Goal: Browse casually

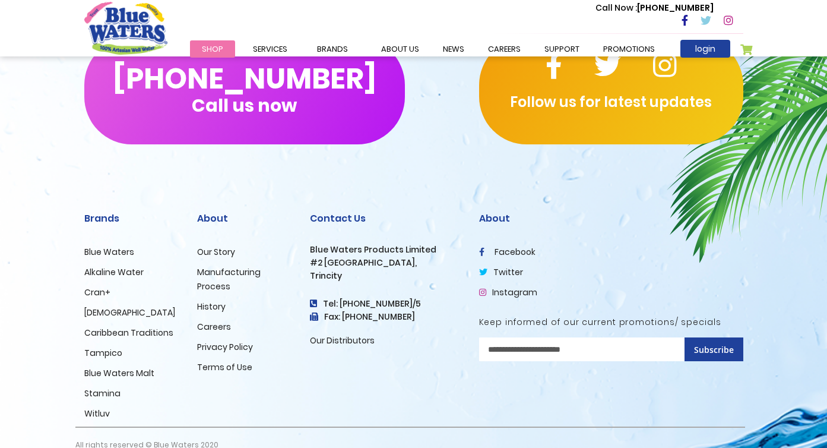
scroll to position [2897, 0]
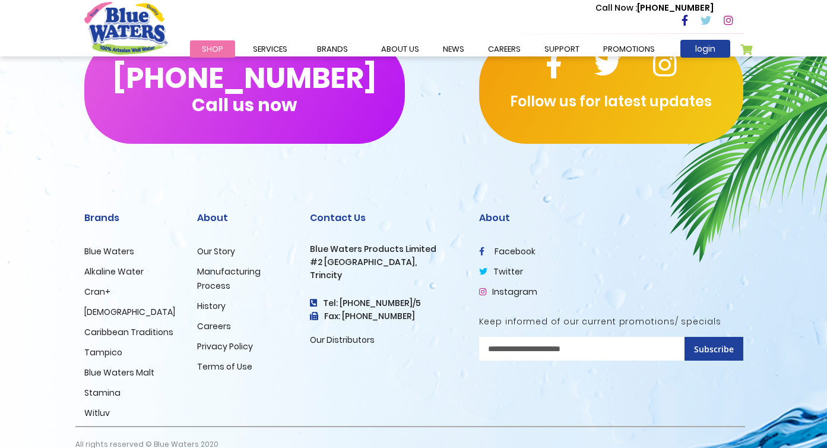
click at [104, 387] on link "Stamina" at bounding box center [102, 393] width 36 height 12
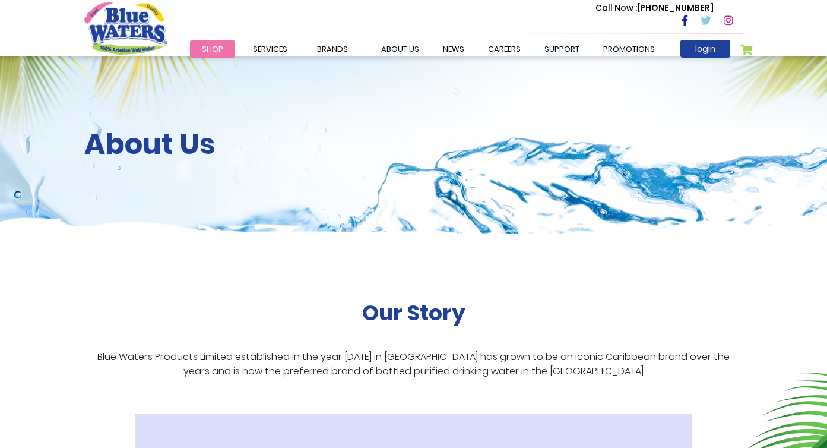
scroll to position [2897, 0]
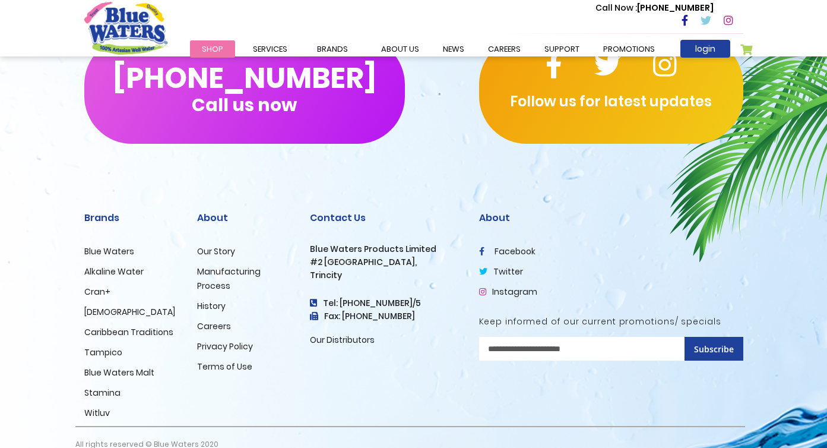
click at [222, 320] on link "Careers" at bounding box center [214, 326] width 34 height 12
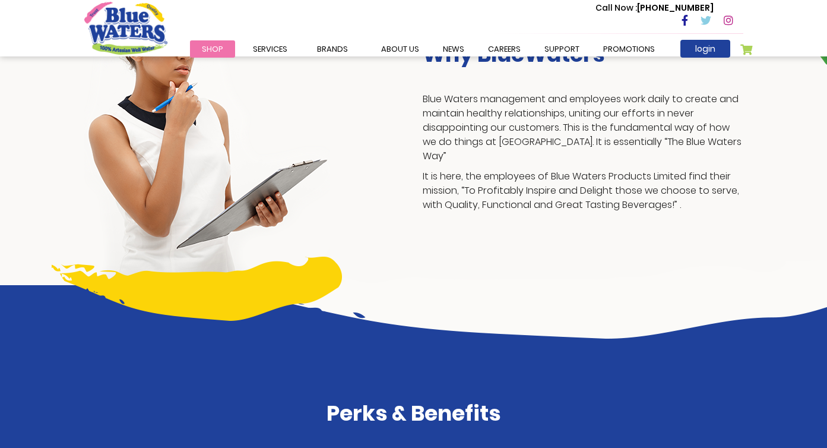
scroll to position [318, 0]
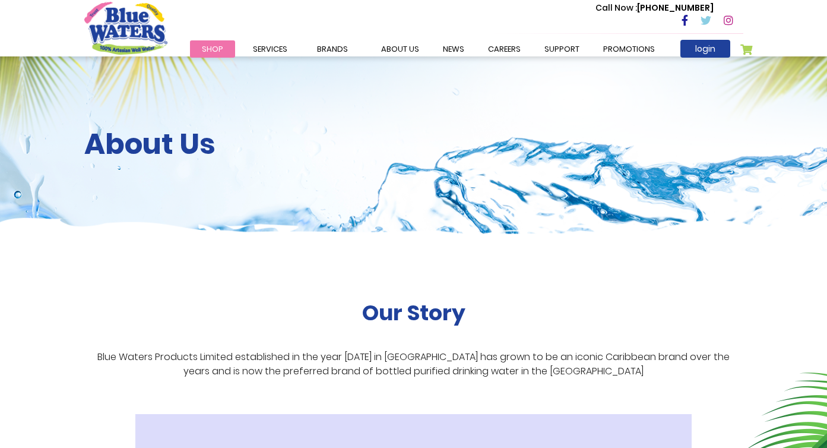
scroll to position [2897, 0]
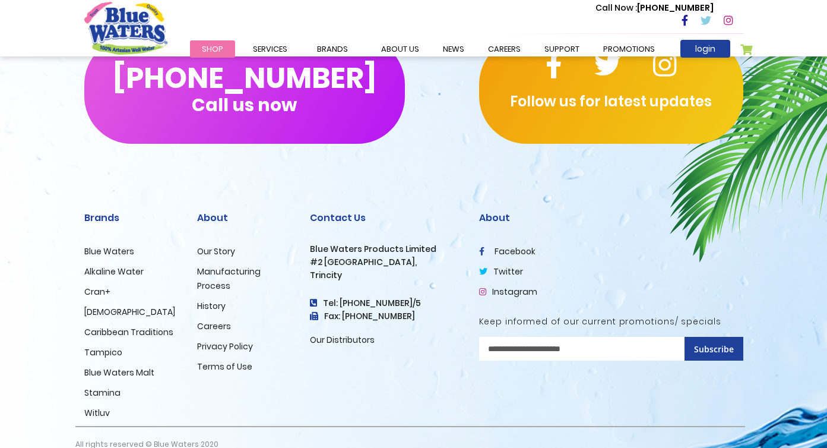
click at [361, 334] on link "Our Distributors" at bounding box center [342, 340] width 65 height 12
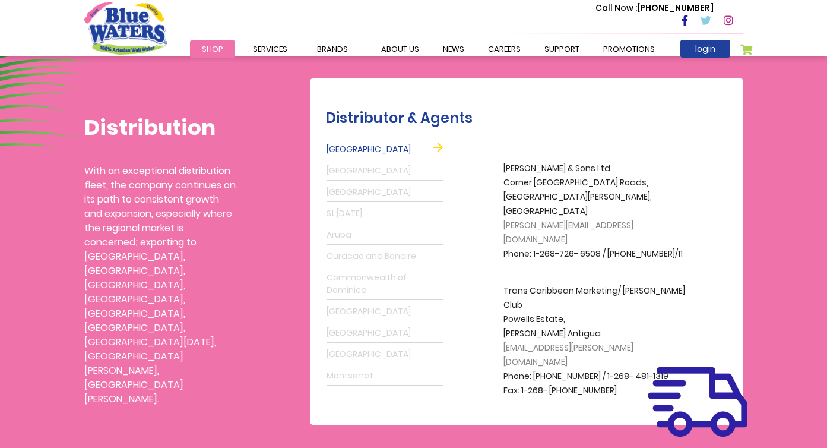
scroll to position [275, 0]
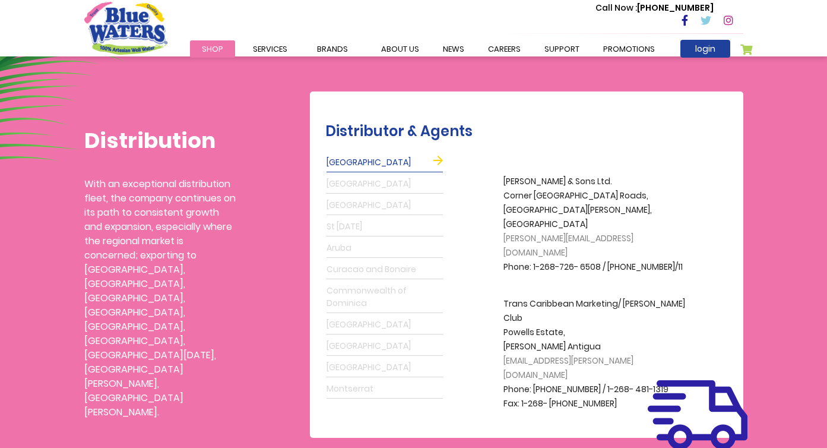
click at [353, 182] on link "Grenada" at bounding box center [385, 184] width 116 height 19
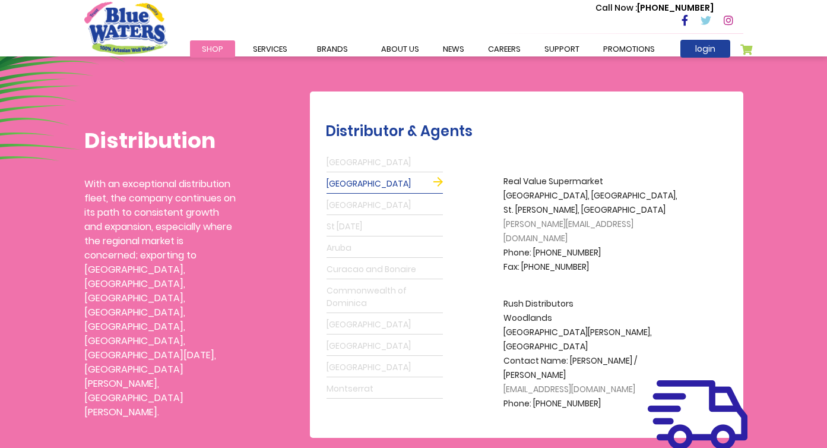
click at [355, 207] on link "Barbados" at bounding box center [385, 205] width 116 height 19
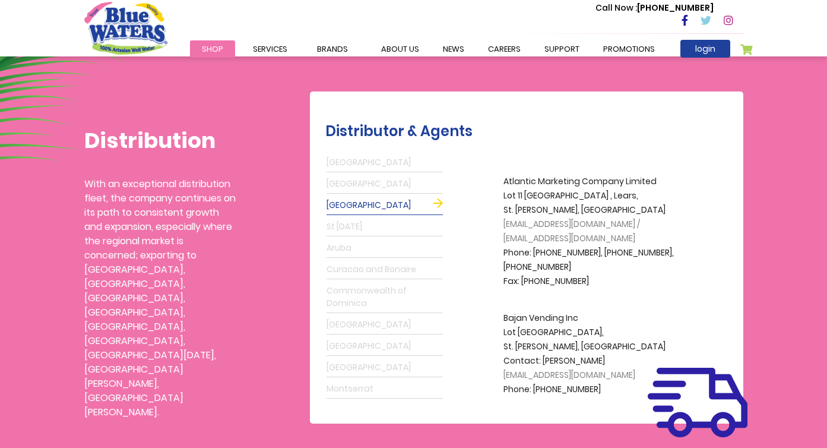
click at [352, 228] on link "St Lucia" at bounding box center [385, 226] width 116 height 19
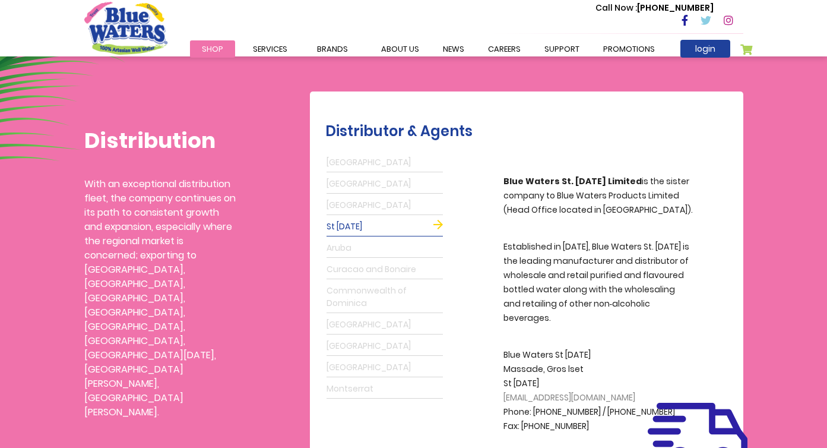
click at [342, 247] on link "Aruba" at bounding box center [385, 248] width 116 height 19
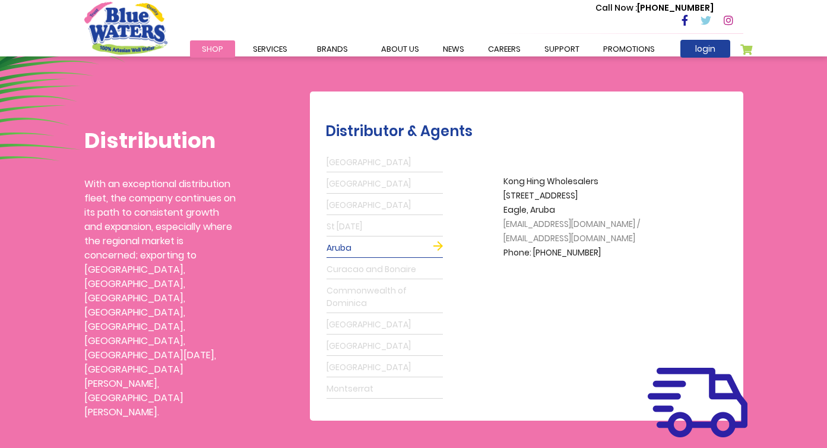
click at [357, 273] on link "Curacao and Bonaire" at bounding box center [385, 269] width 116 height 19
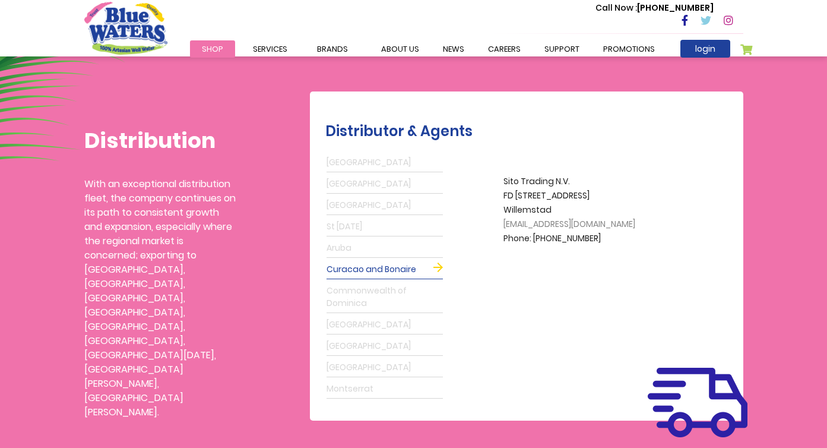
click at [362, 300] on link "Commonwealth of Dominica" at bounding box center [385, 297] width 116 height 31
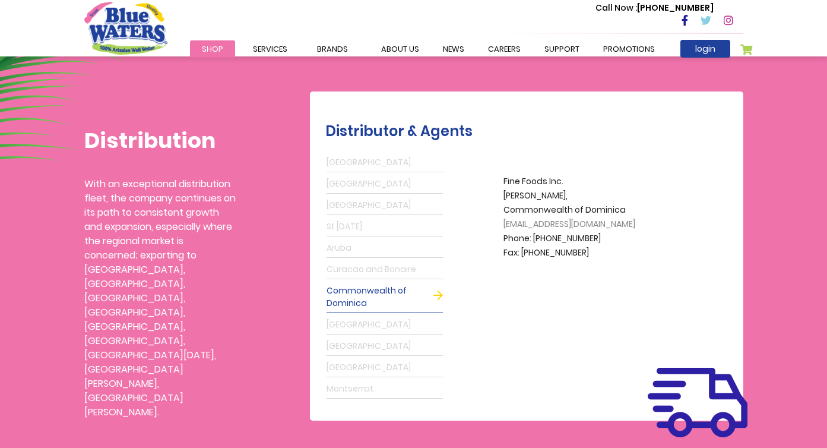
click at [337, 324] on link "Guyana" at bounding box center [385, 324] width 116 height 19
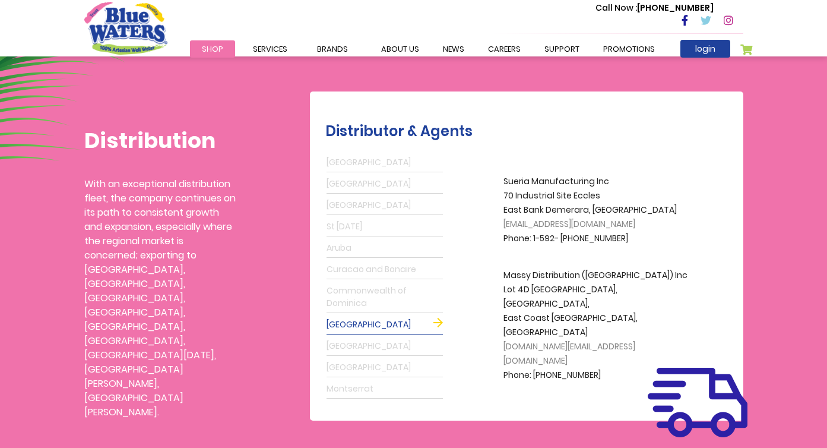
click at [346, 344] on link "St Maarten" at bounding box center [385, 346] width 116 height 19
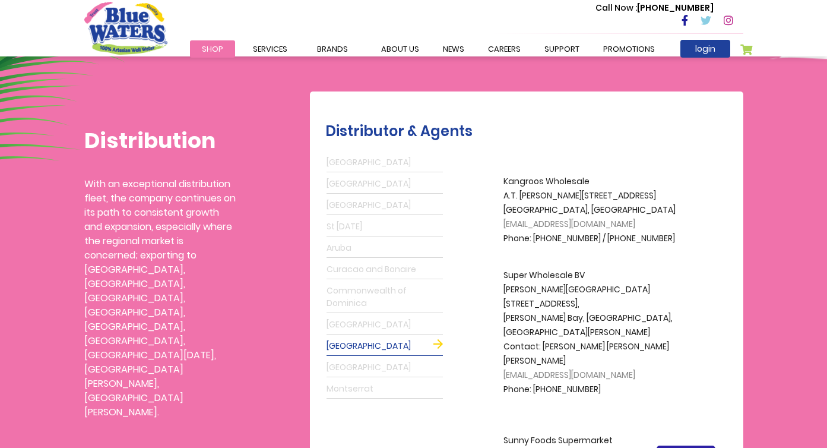
click at [349, 367] on link "Suriname" at bounding box center [385, 367] width 116 height 19
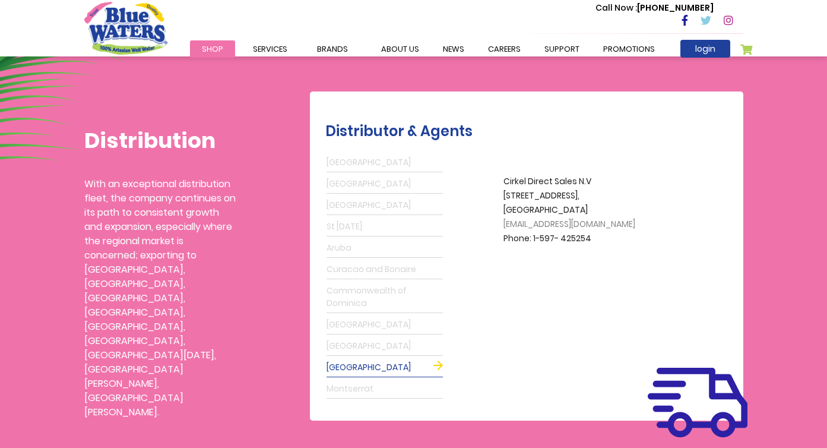
click at [353, 388] on link "Montserrat" at bounding box center [385, 389] width 116 height 19
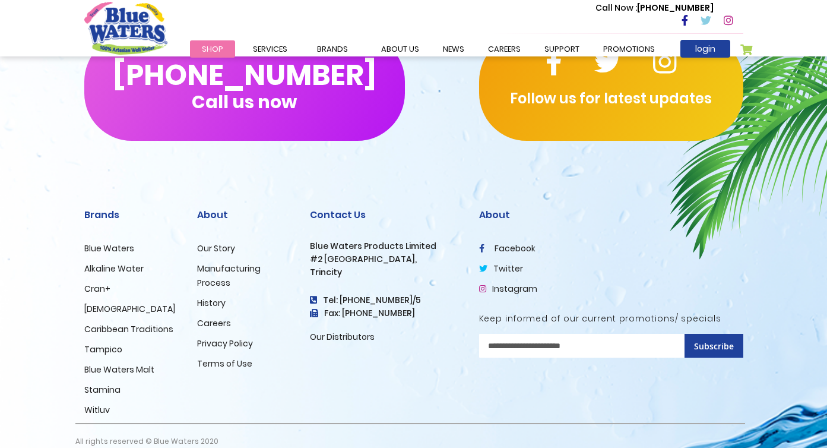
scroll to position [2904, 0]
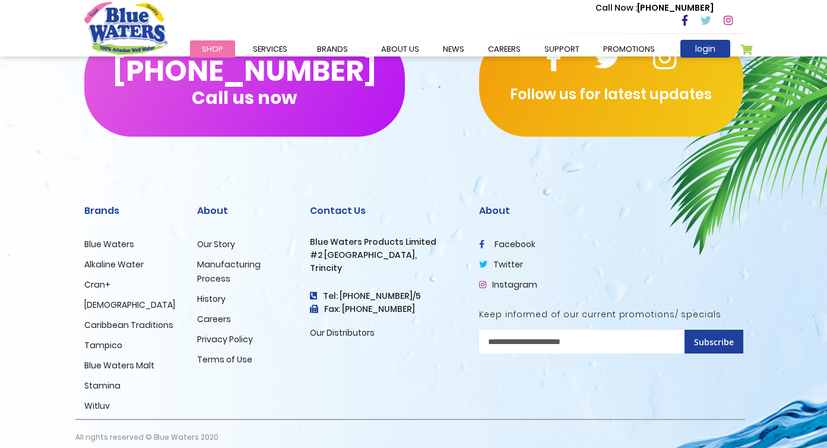
click at [96, 400] on link "Witluv" at bounding box center [97, 406] width 26 height 12
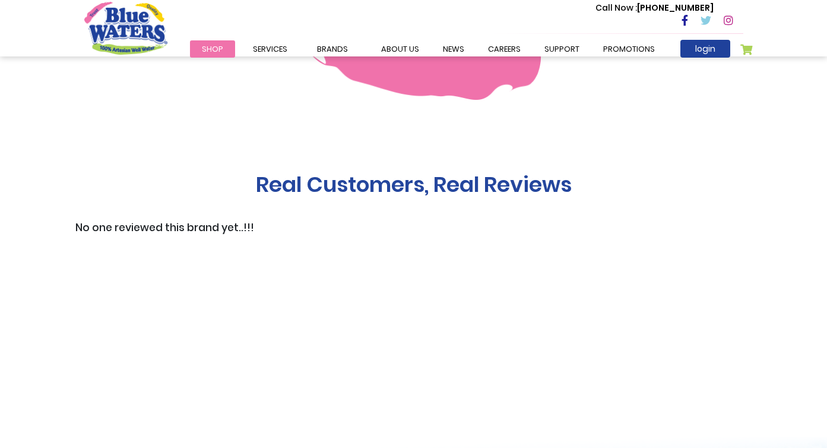
scroll to position [769, 0]
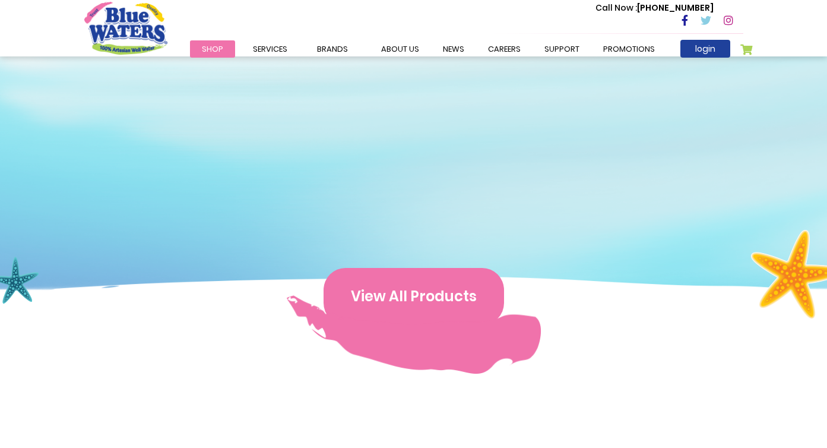
click at [431, 308] on button "View All Products" at bounding box center [414, 296] width 181 height 57
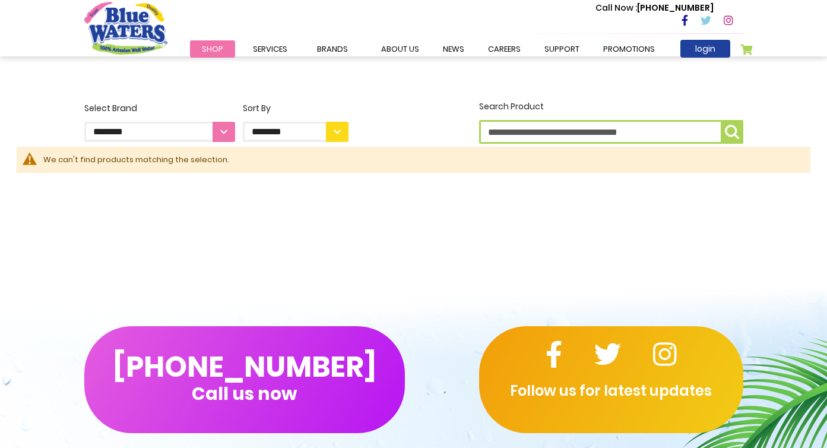
scroll to position [223, 0]
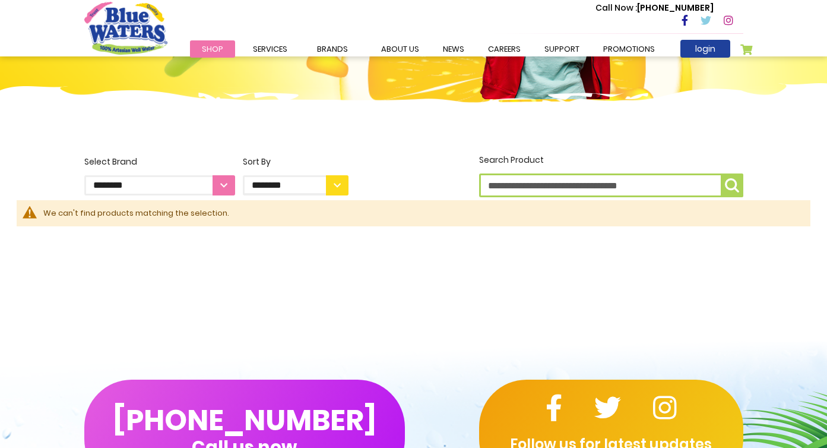
click at [220, 188] on select "**********" at bounding box center [159, 185] width 151 height 20
select select "**********"
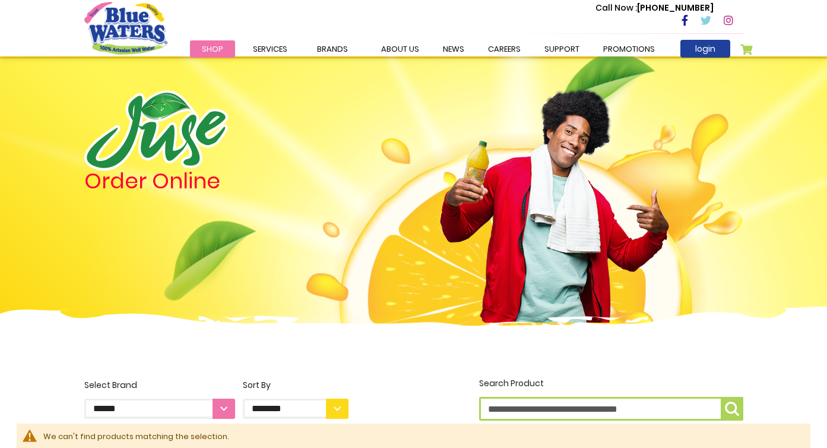
select select "**********"
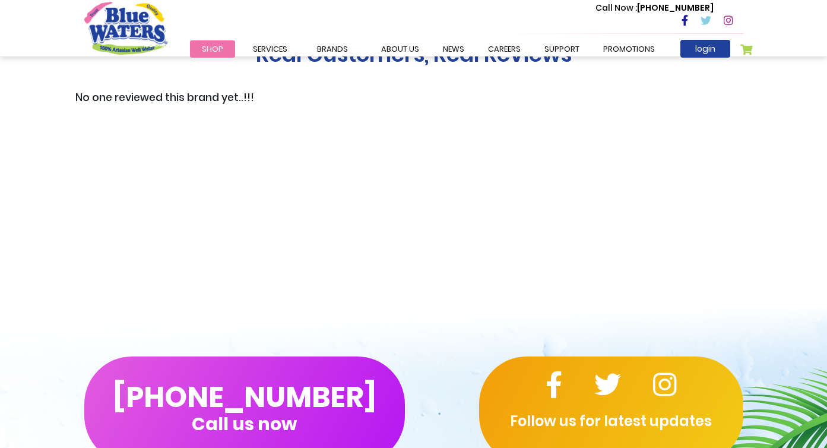
scroll to position [1171, 0]
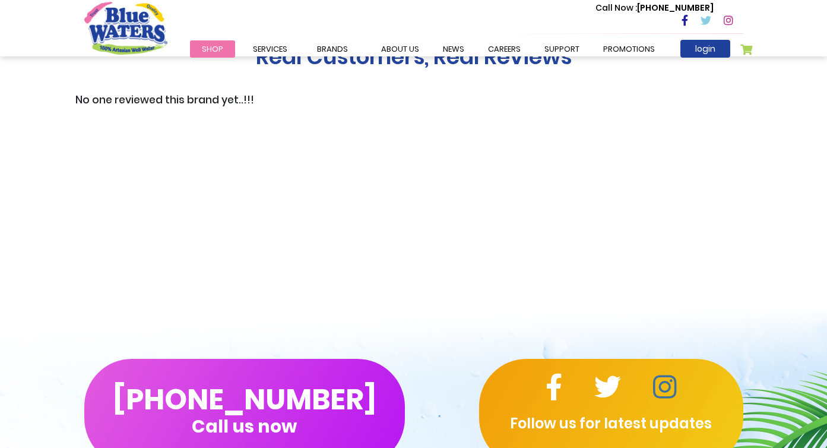
click at [666, 390] on icon at bounding box center [664, 387] width 23 height 27
